Goal: Book appointment/travel/reservation

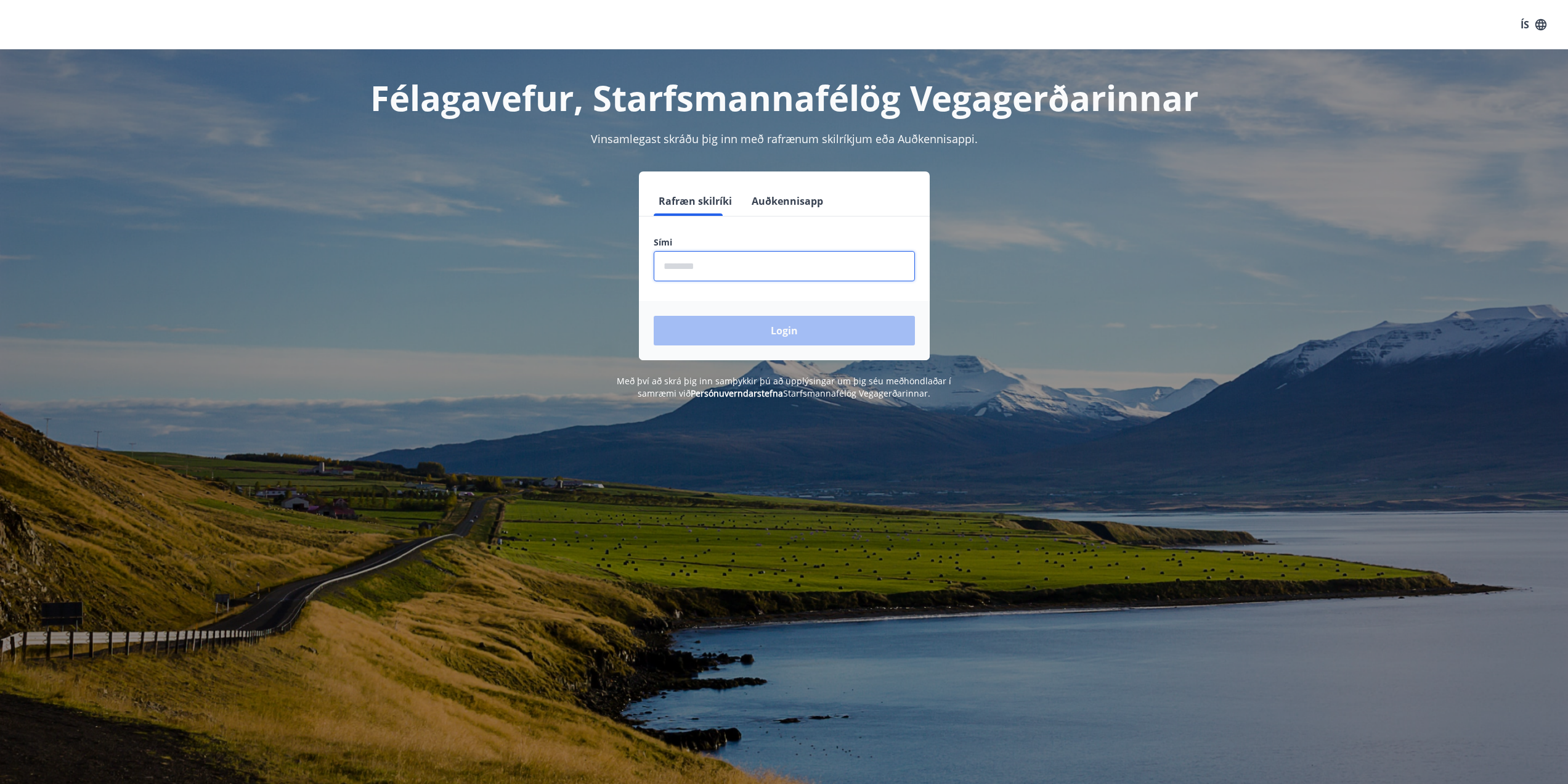
click at [763, 273] on input "phone" at bounding box center [784, 266] width 261 height 30
type input "********"
click at [735, 325] on button "Login" at bounding box center [784, 330] width 261 height 30
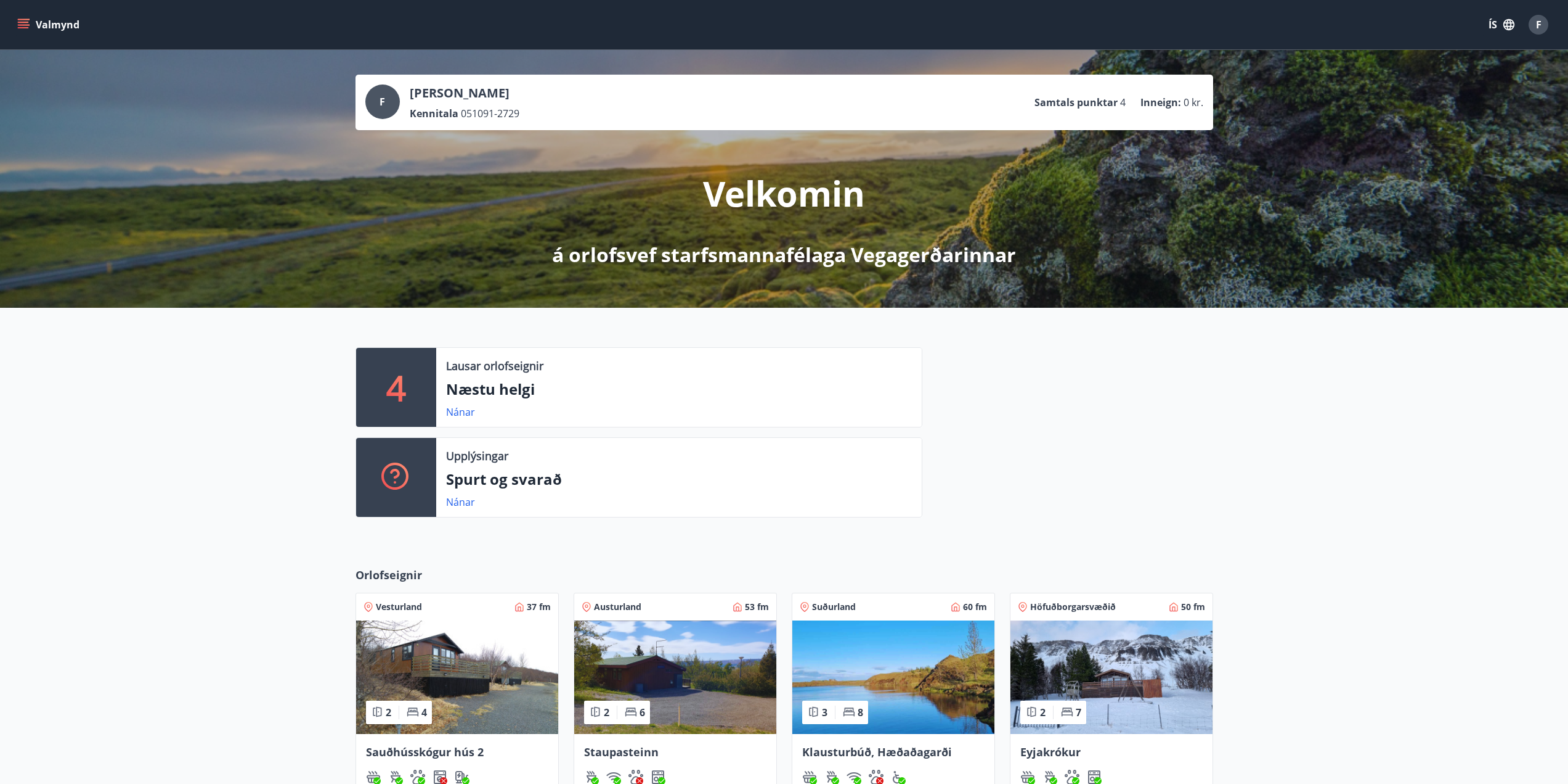
click at [28, 26] on icon "menu" at bounding box center [24, 25] width 13 height 13
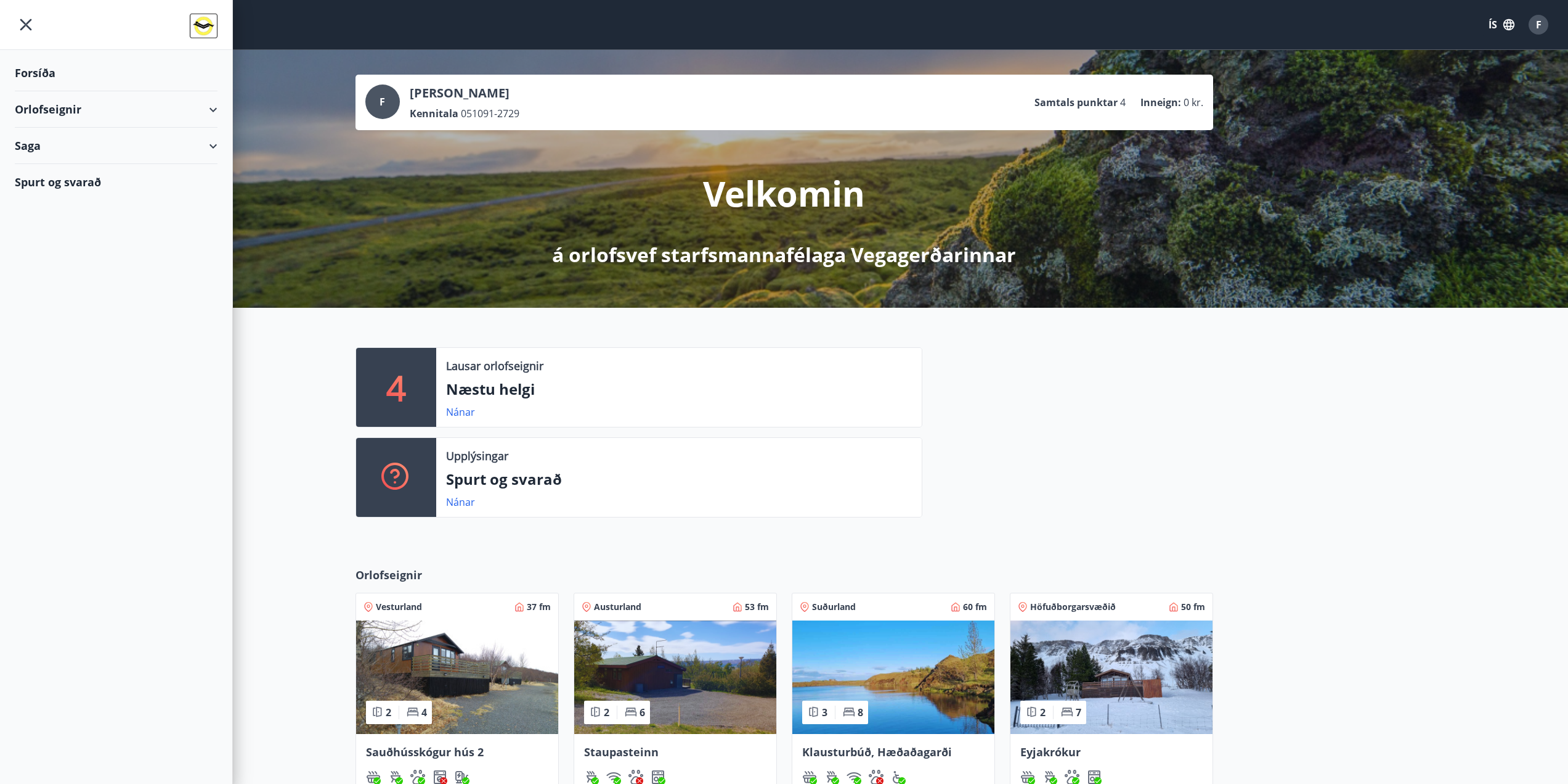
click at [212, 114] on div "Orlofseignir" at bounding box center [115, 109] width 203 height 36
click at [71, 160] on div "Bókunardagatal" at bounding box center [115, 166] width 183 height 25
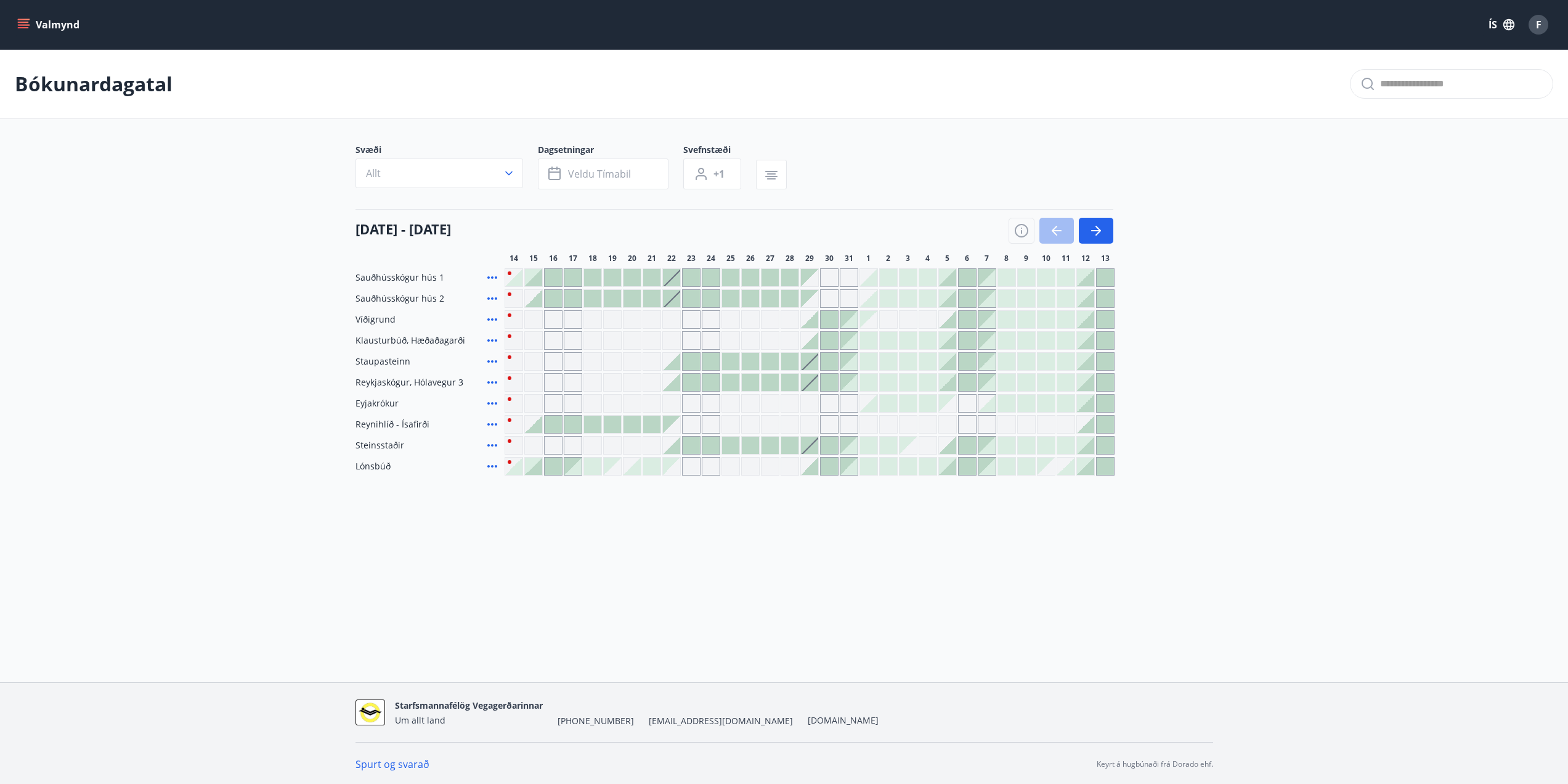
click at [820, 384] on div at bounding box center [829, 382] width 18 height 18
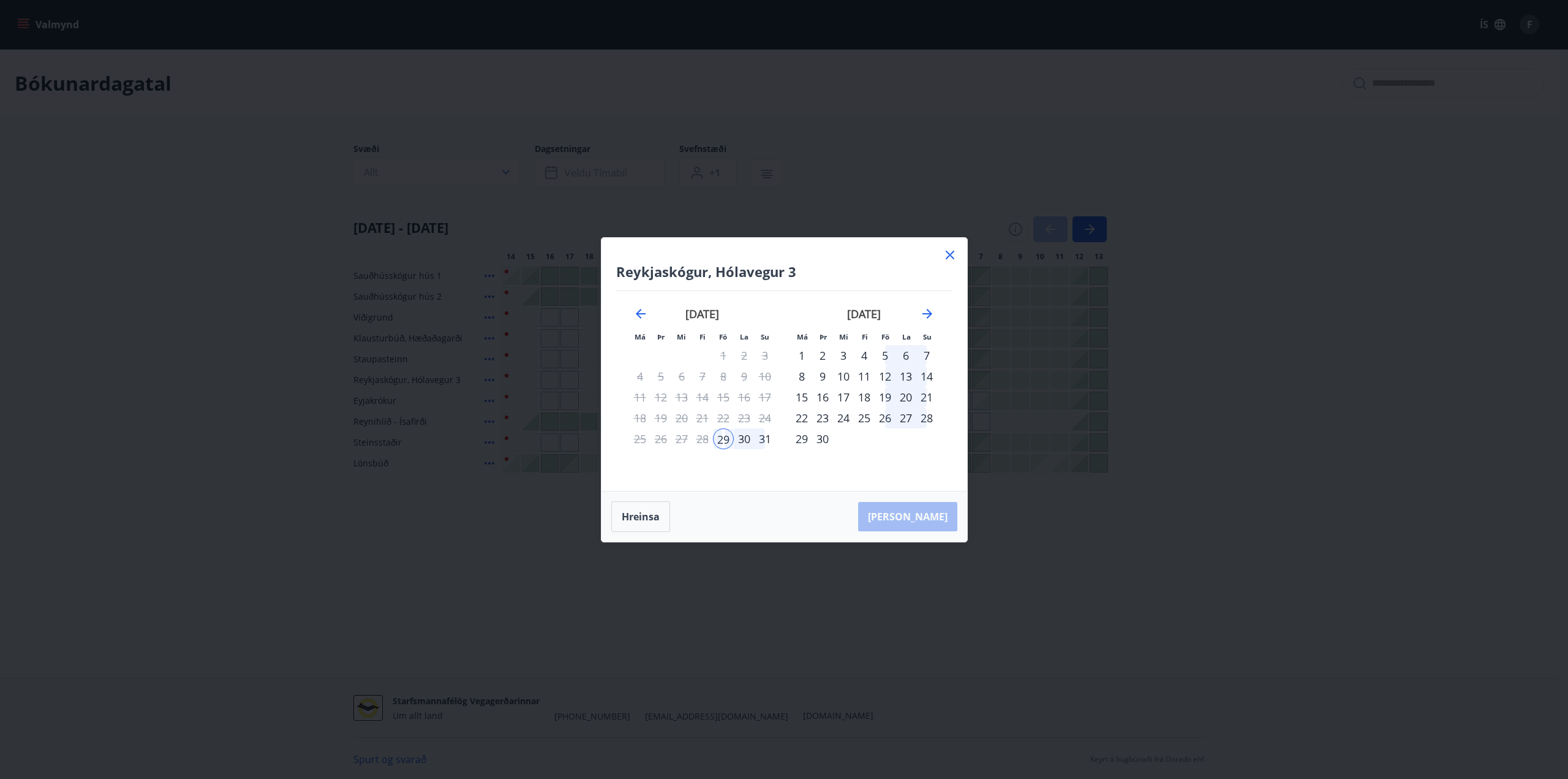
click at [764, 440] on div "31" at bounding box center [765, 438] width 21 height 21
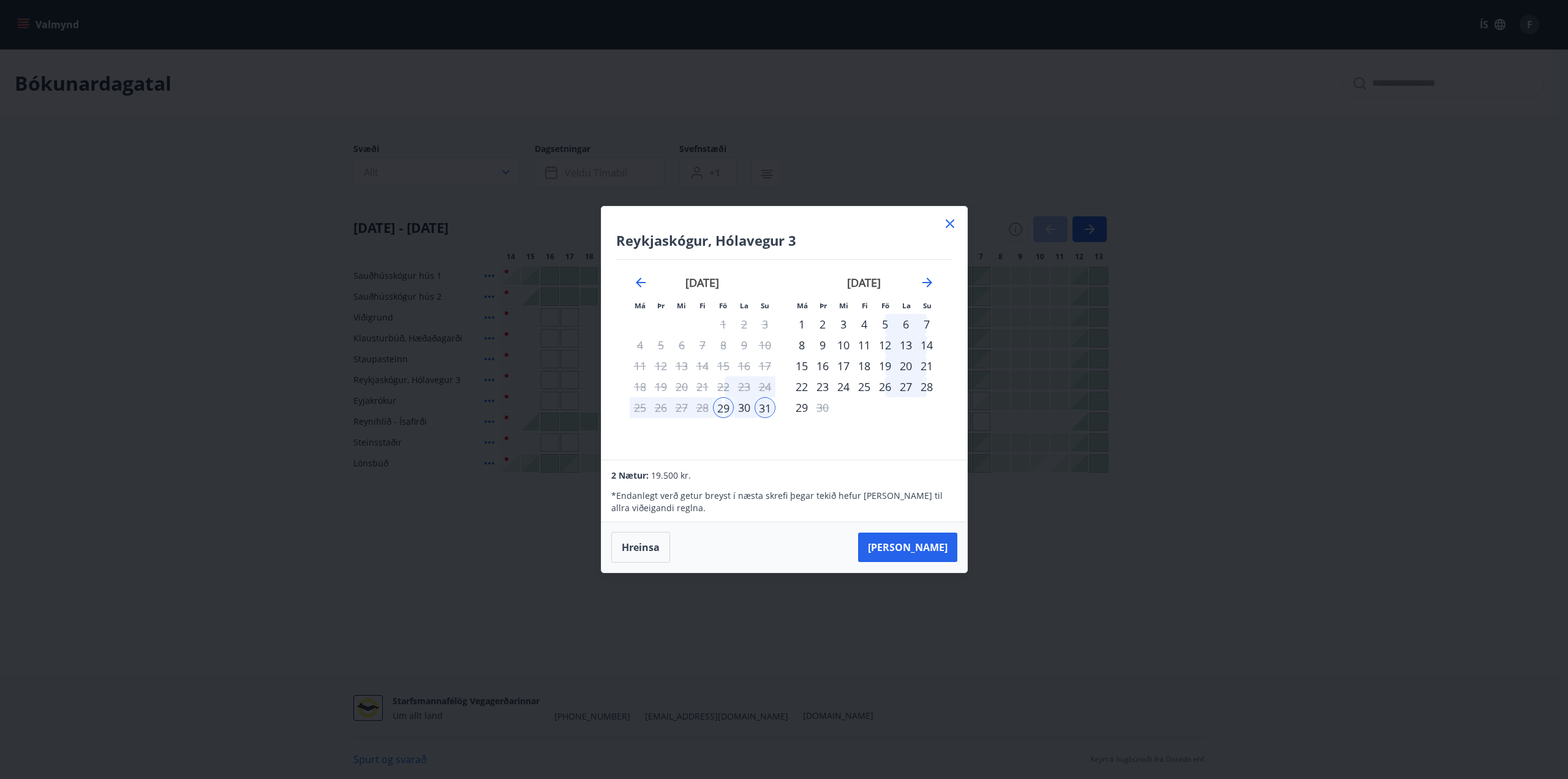
click at [945, 221] on icon at bounding box center [950, 223] width 14 height 14
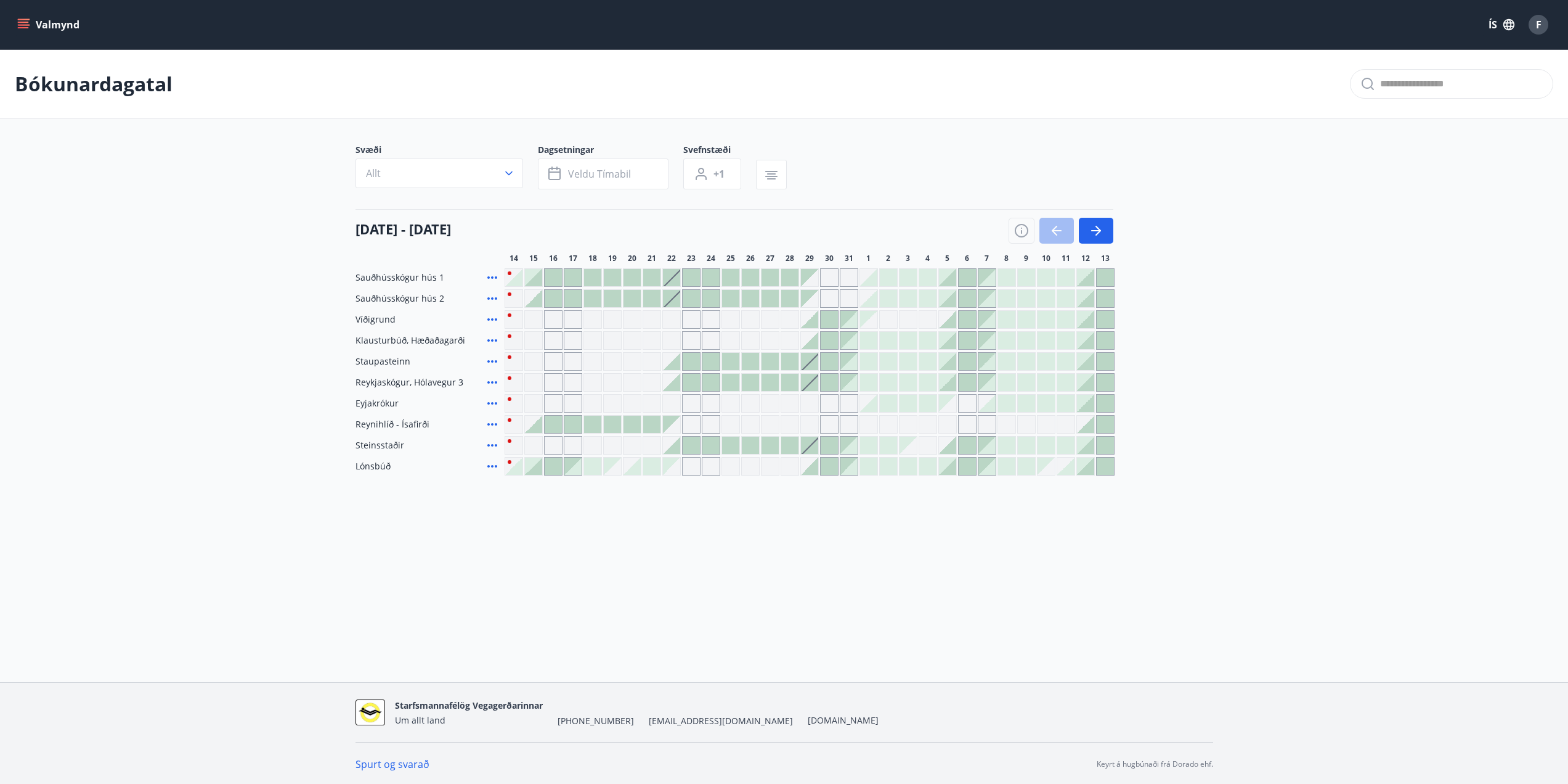
click at [948, 317] on div at bounding box center [947, 319] width 17 height 17
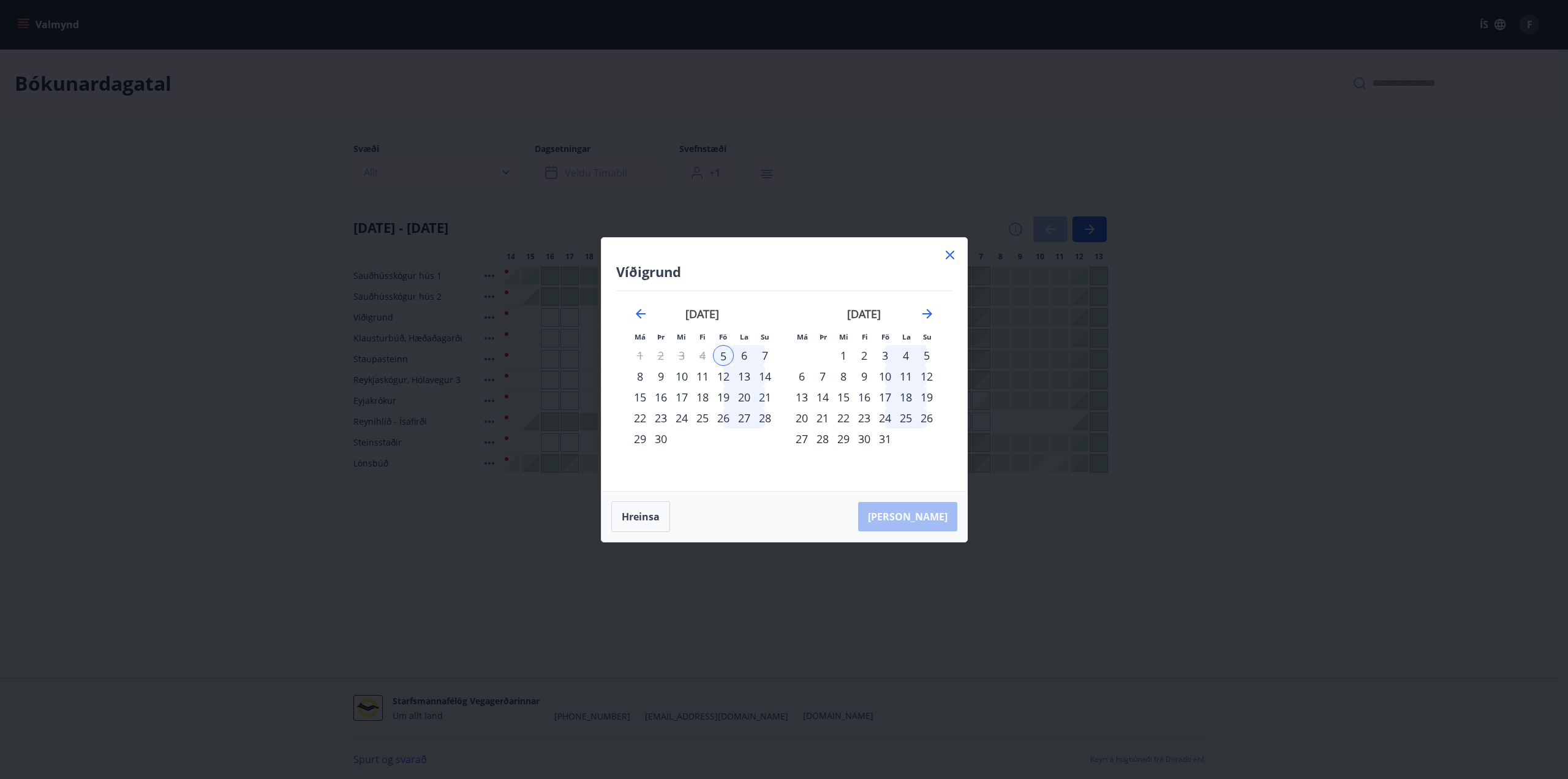
click at [763, 362] on div "7" at bounding box center [765, 355] width 21 height 21
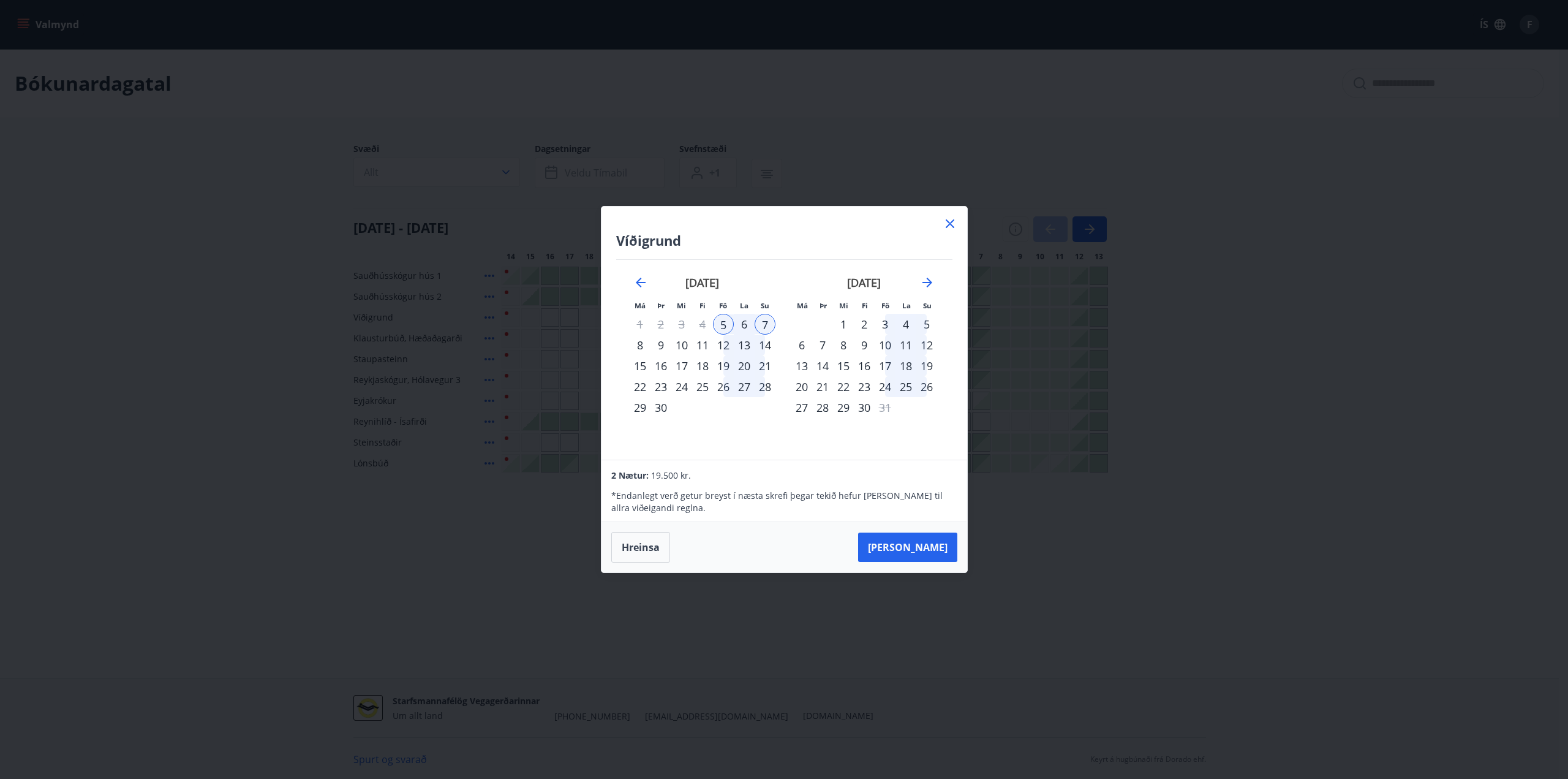
click at [741, 326] on div "6" at bounding box center [744, 324] width 21 height 21
click at [743, 326] on div "6" at bounding box center [744, 324] width 21 height 21
click at [752, 347] on div "13" at bounding box center [744, 344] width 21 height 21
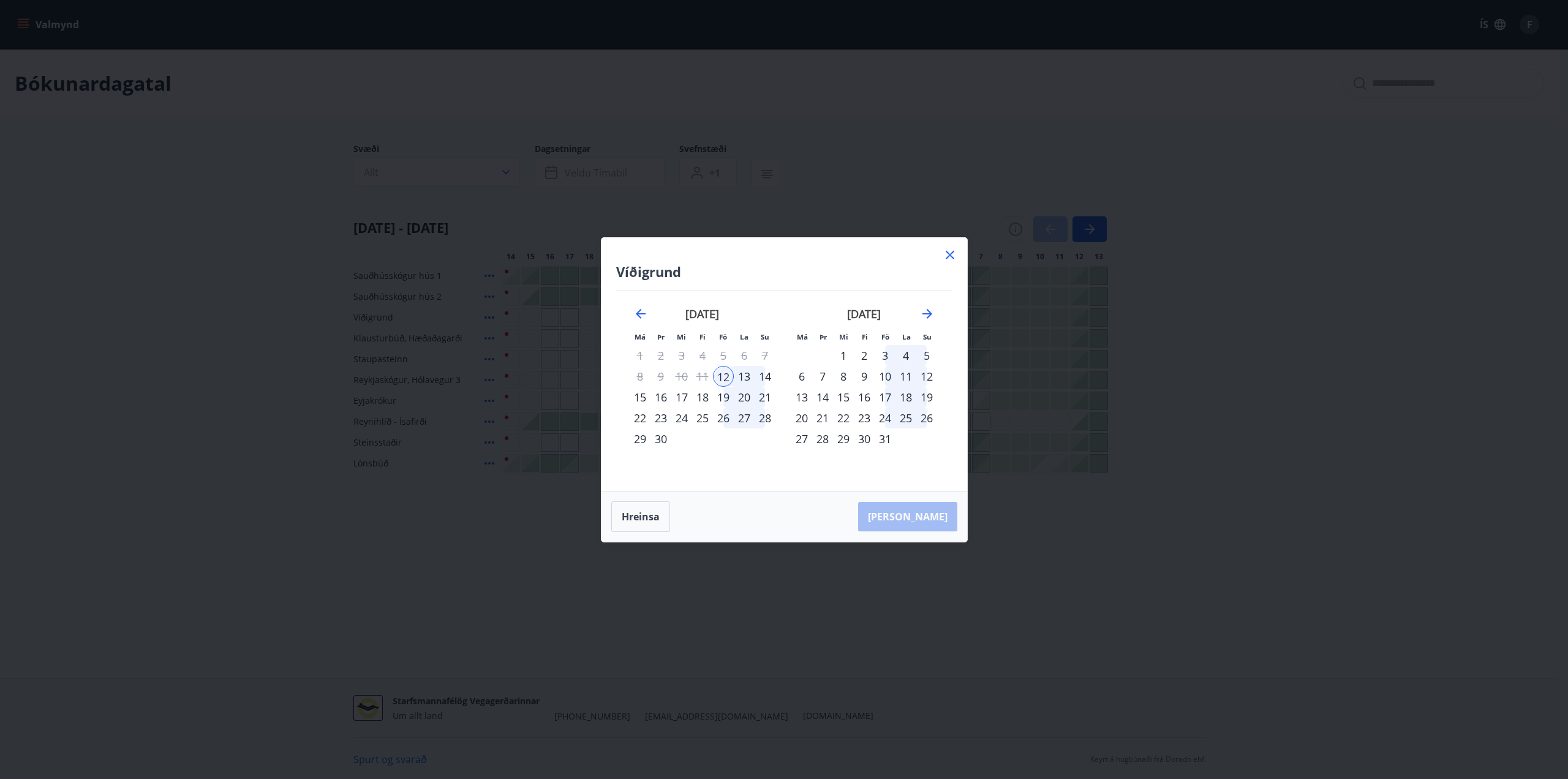
click at [726, 378] on div "12" at bounding box center [723, 376] width 21 height 21
click at [745, 378] on div "13" at bounding box center [744, 376] width 21 height 21
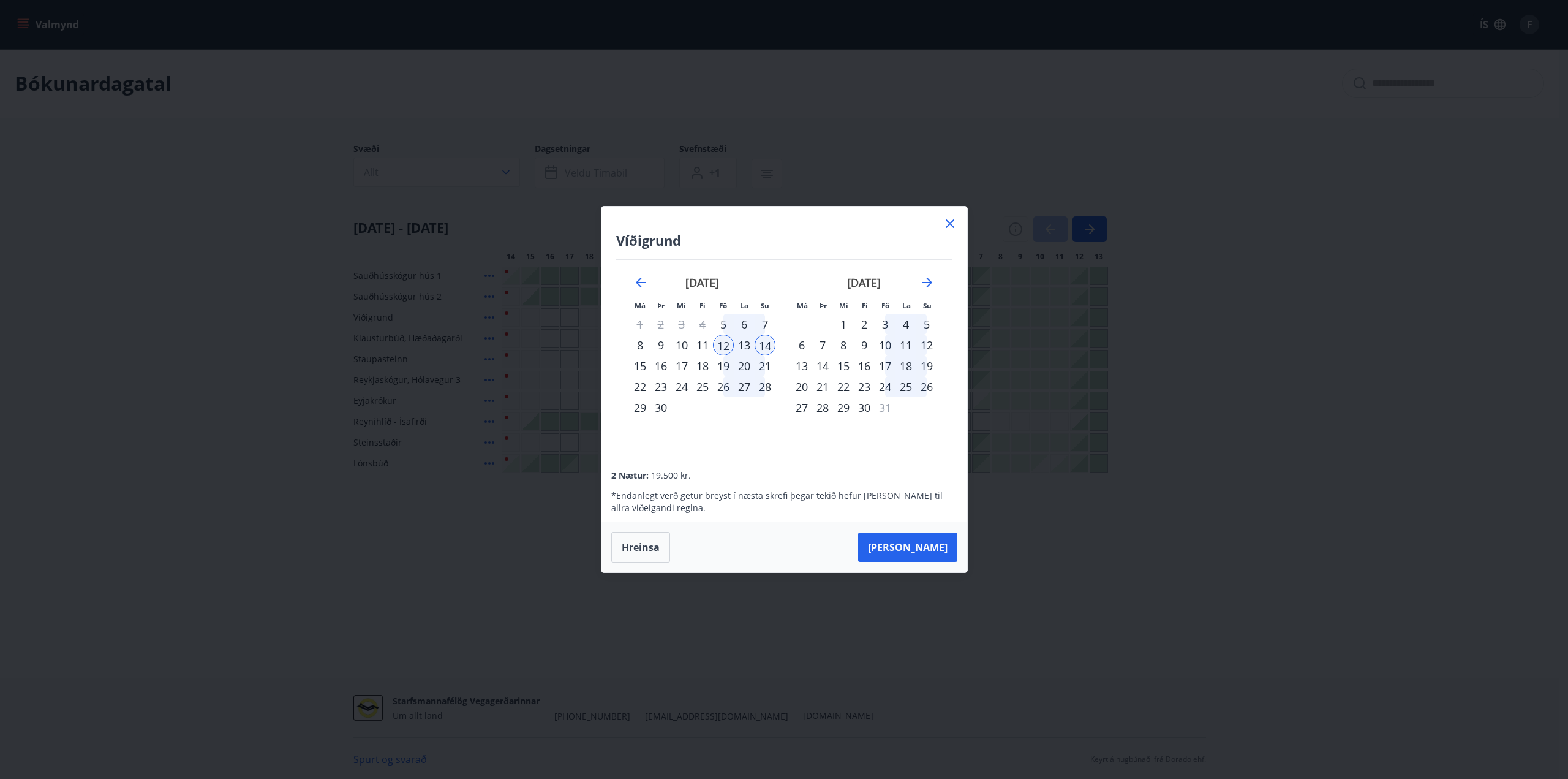
click at [739, 370] on div "20" at bounding box center [744, 365] width 21 height 21
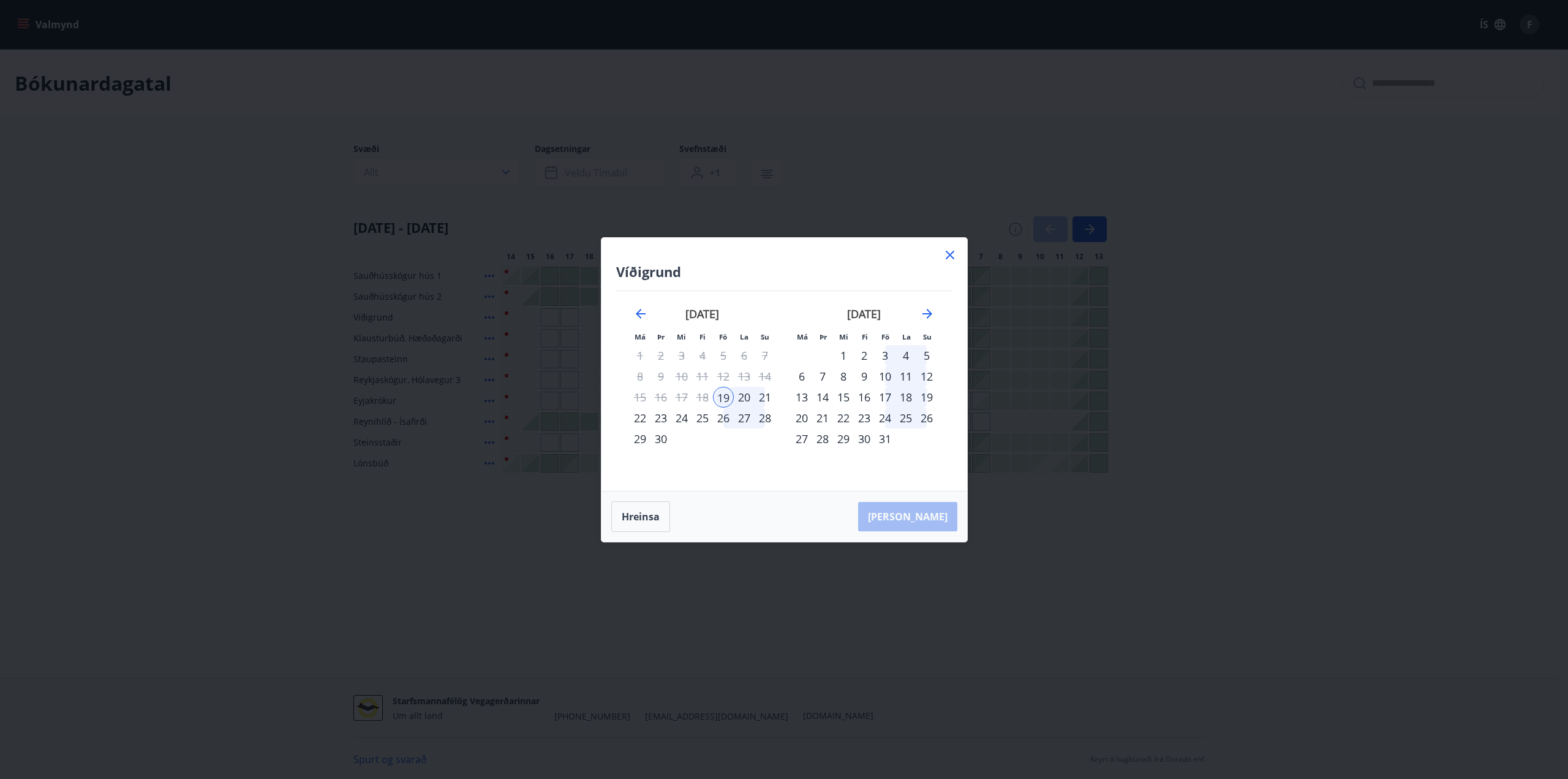
click at [745, 397] on div "20" at bounding box center [744, 397] width 21 height 21
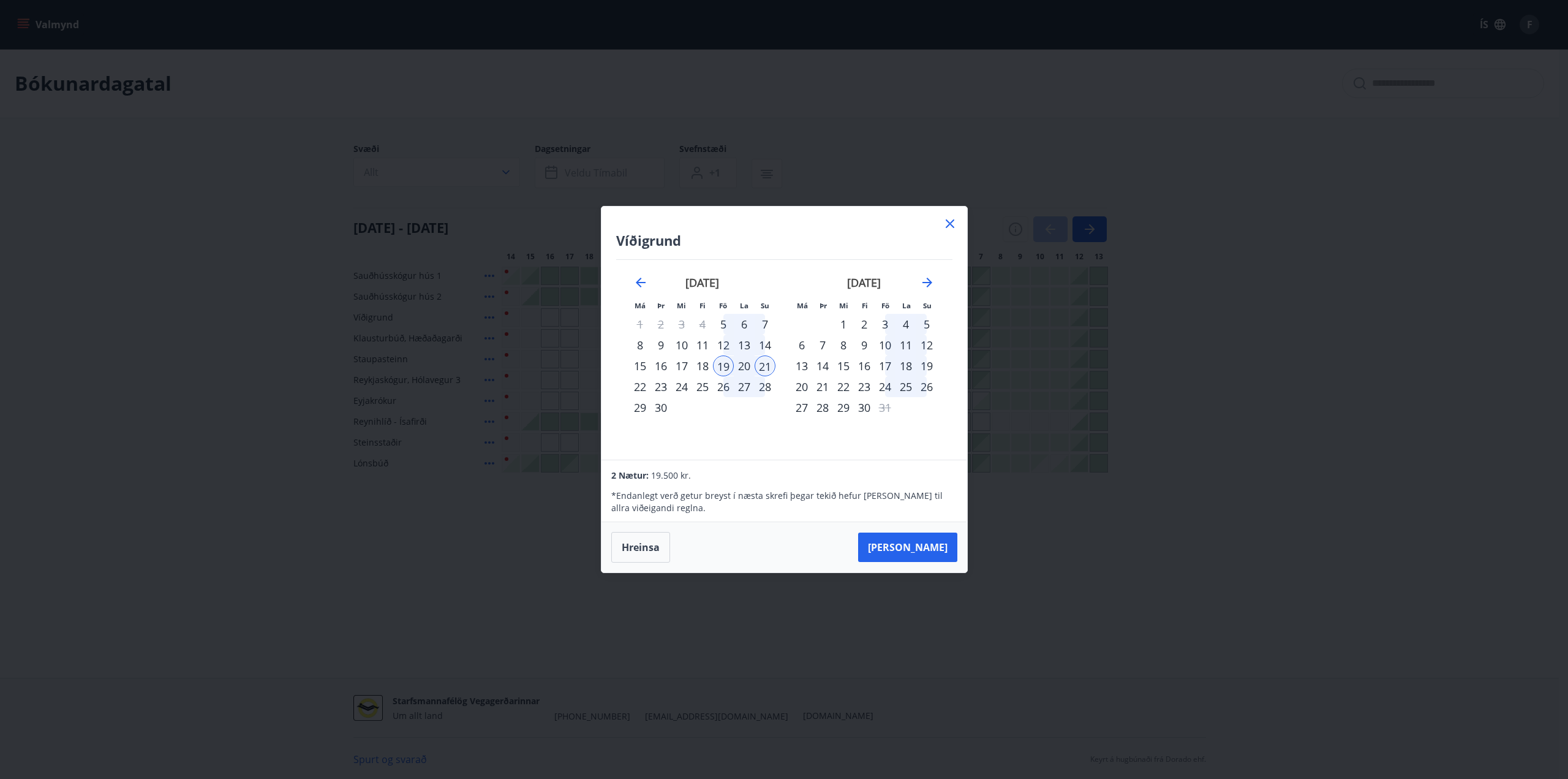
click at [750, 390] on div "27" at bounding box center [744, 386] width 21 height 21
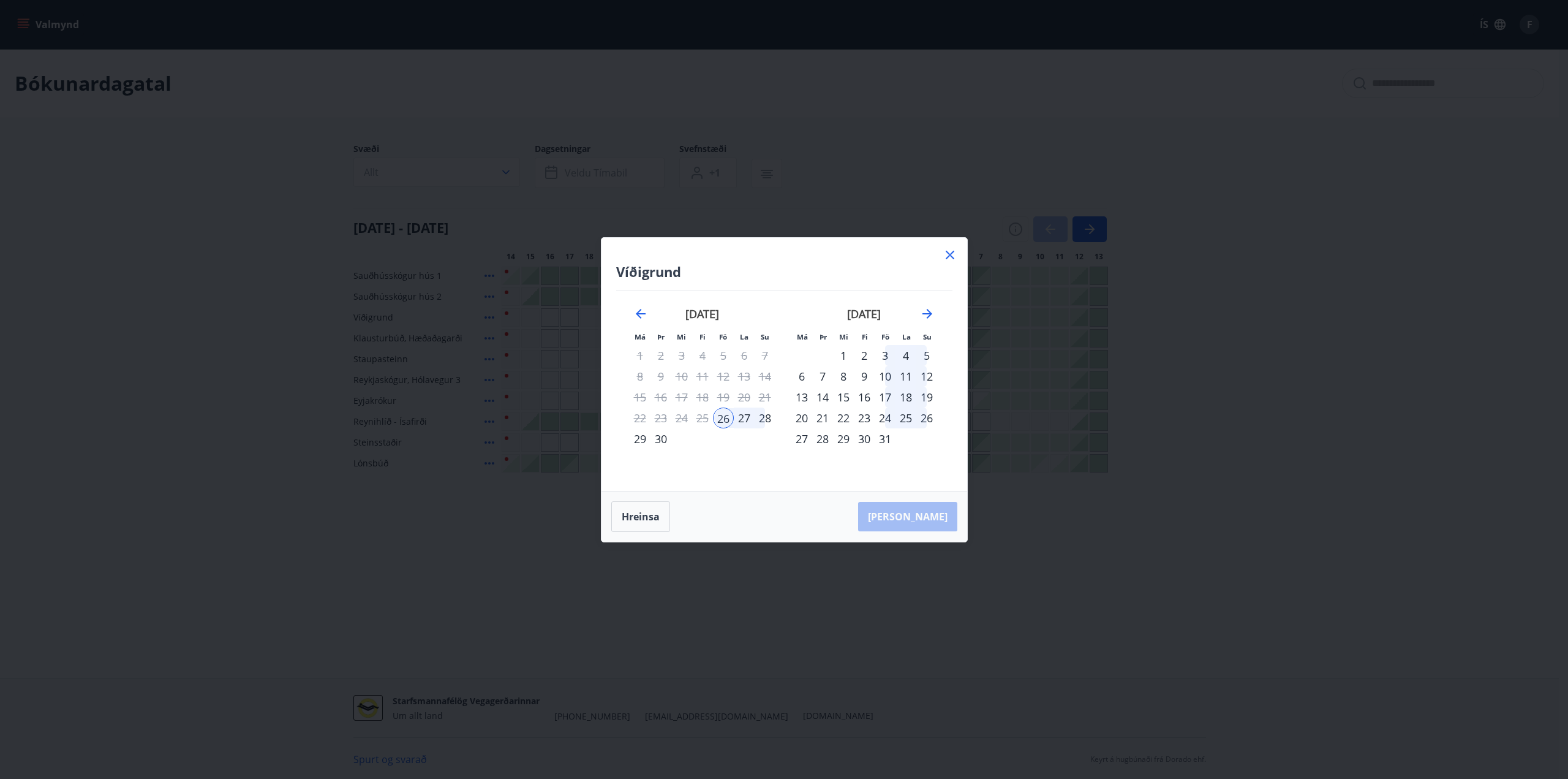
click at [907, 372] on div "11" at bounding box center [906, 376] width 21 height 21
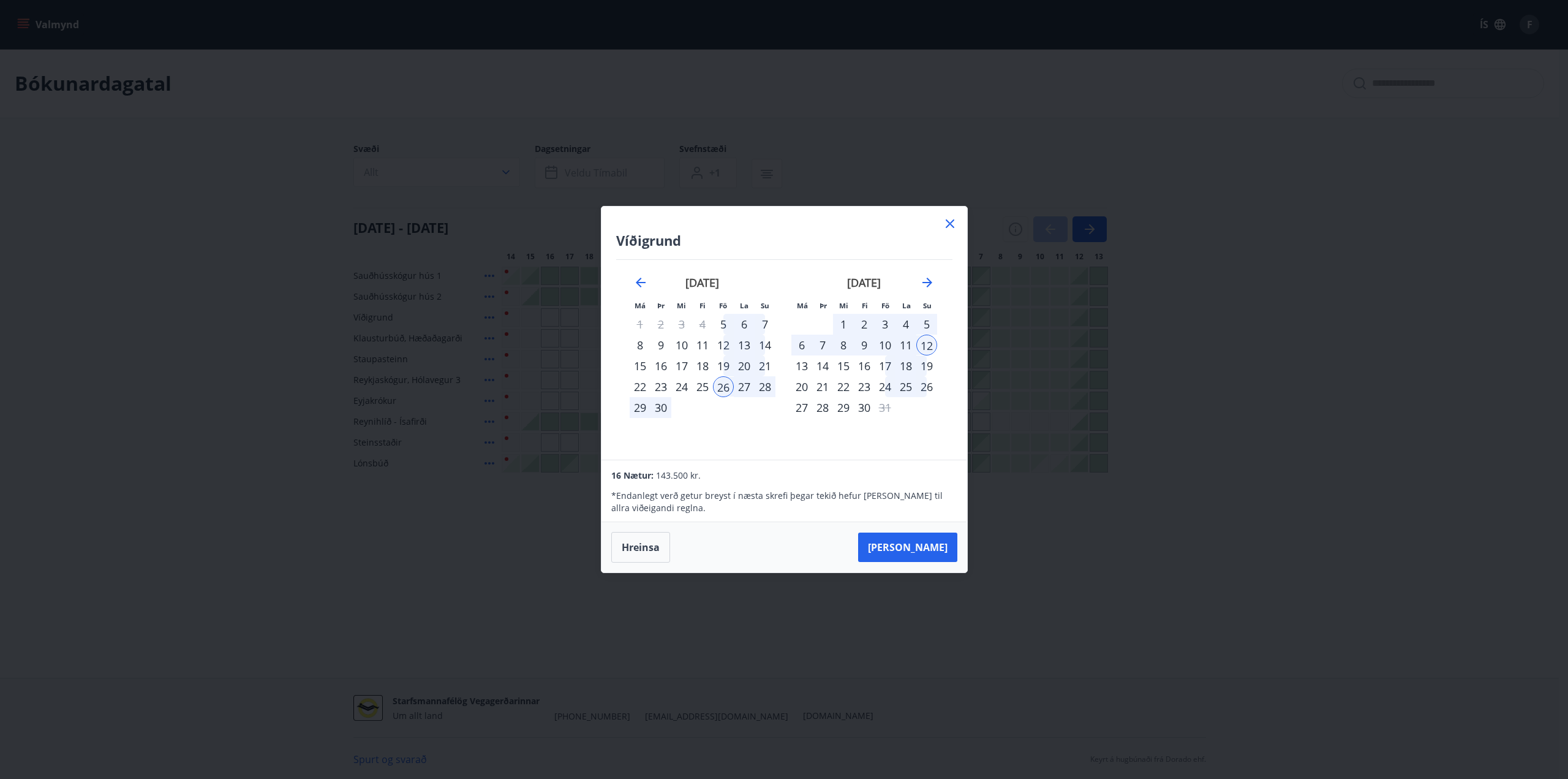
drag, startPoint x: 98, startPoint y: 396, endPoint x: 0, endPoint y: 376, distance: 100.0
click at [98, 395] on div "Víðigrund Má Þr Mi Fi Fö La Su Má Þr Mi Fi Fö La Su [DATE] 1 2 3 4 5 6 7 8 9 10…" at bounding box center [784, 390] width 1568 height 779
